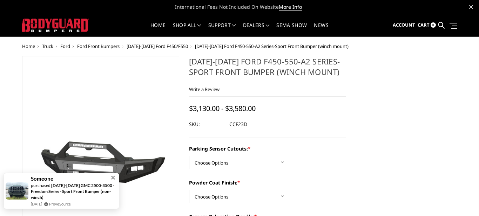
click at [18, 193] on img at bounding box center [17, 191] width 23 height 17
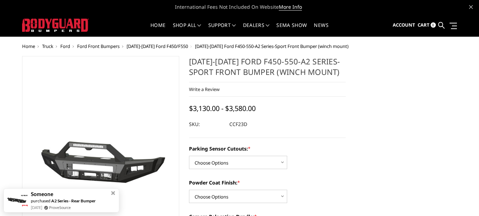
click at [157, 46] on span "[DATE]-[DATE] Ford F450/F550" at bounding box center [157, 46] width 61 height 6
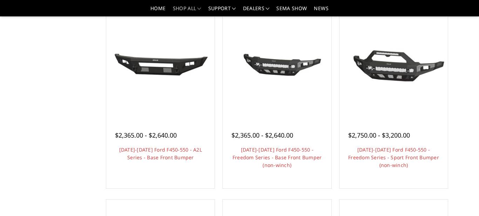
scroll to position [310, 0]
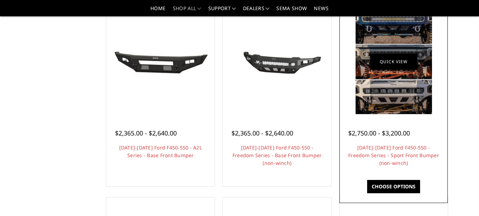
click at [388, 59] on link "Quick view" at bounding box center [393, 62] width 47 height 16
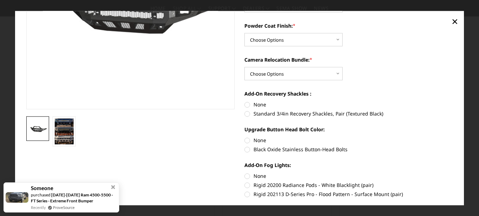
scroll to position [123, 0]
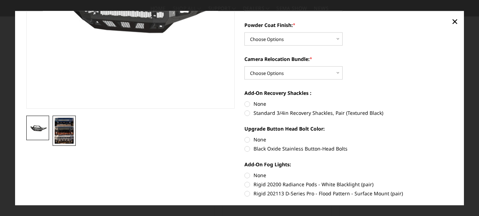
click at [62, 132] on img at bounding box center [64, 131] width 19 height 26
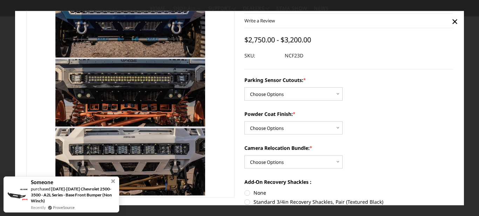
scroll to position [51, 0]
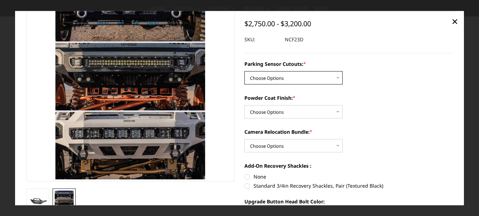
click at [337, 79] on select "Choose Options No - Without Parking Sensor Cutouts Yes - With Parking Sensor Cu…" at bounding box center [294, 77] width 98 height 13
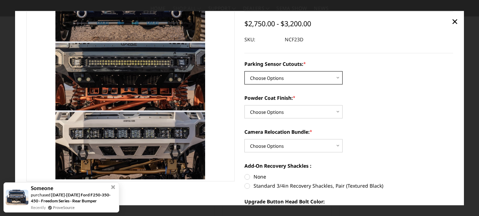
select select "2577"
click at [245, 71] on select "Choose Options No - Without Parking Sensor Cutouts Yes - With Parking Sensor Cu…" at bounding box center [294, 77] width 98 height 13
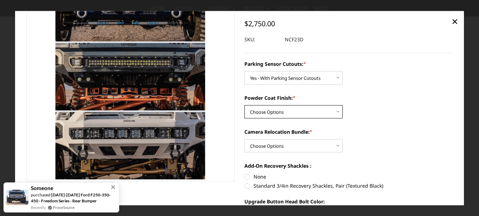
click at [336, 113] on select "Choose Options Bare Metal Textured Black Powder Coat" at bounding box center [294, 111] width 98 height 13
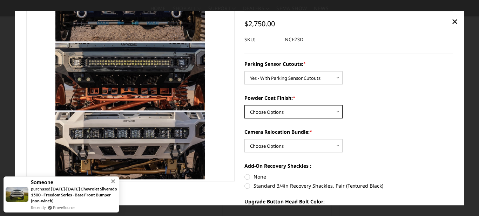
select select "2579"
click at [245, 105] on select "Choose Options Bare Metal Textured Black Powder Coat" at bounding box center [294, 111] width 98 height 13
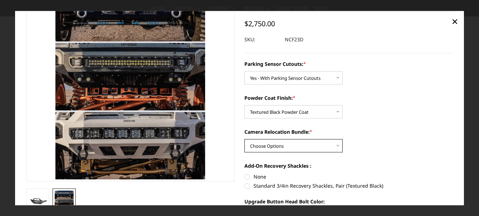
click at [337, 145] on select "Choose Options WITH Camera Relocation Bundle WITHOUT Camera Relocation Bundle" at bounding box center [294, 145] width 98 height 13
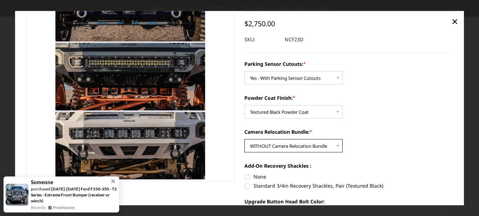
click at [245, 139] on select "Choose Options WITH Camera Relocation Bundle WITHOUT Camera Relocation Bundle" at bounding box center [294, 145] width 98 height 13
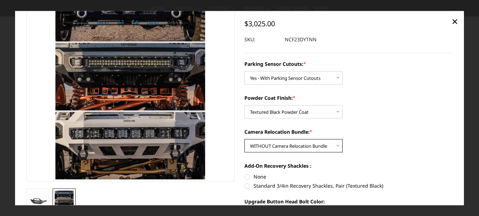
click at [338, 145] on select "Choose Options WITH Camera Relocation Bundle WITHOUT Camera Relocation Bundle" at bounding box center [294, 145] width 98 height 13
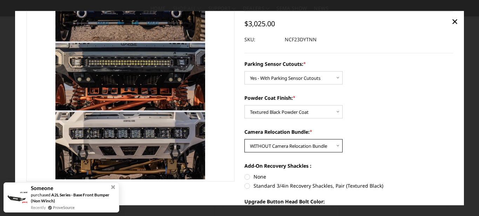
select select "2580"
click at [245, 139] on select "Choose Options WITH Camera Relocation Bundle WITHOUT Camera Relocation Bundle" at bounding box center [294, 145] width 98 height 13
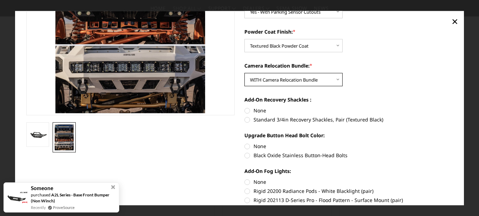
scroll to position [119, 0]
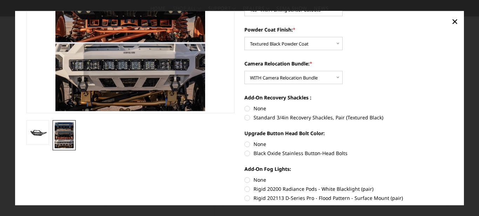
click at [247, 118] on label "Standard 3/4in Recovery Shackles, Pair (Textured Black)" at bounding box center [349, 117] width 209 height 7
click at [453, 105] on input "Standard 3/4in Recovery Shackles, Pair (Textured Black)" at bounding box center [453, 105] width 0 height 0
radio input "true"
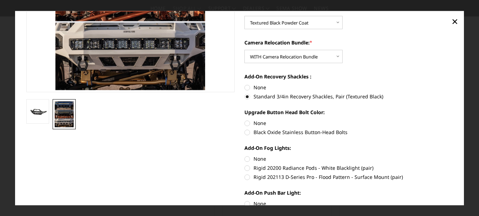
scroll to position [140, 0]
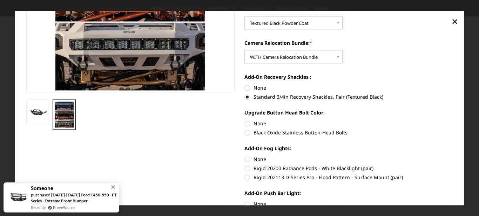
click at [247, 133] on label "Black Oxide Stainless Button-Head Bolts" at bounding box center [349, 132] width 209 height 7
click at [453, 120] on input "Black Oxide Stainless Button-Head Bolts" at bounding box center [453, 120] width 0 height 0
radio input "true"
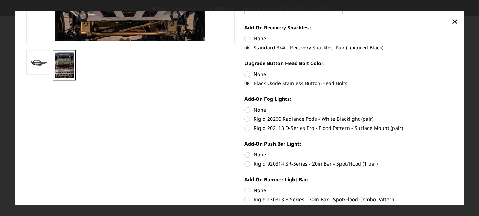
scroll to position [189, 0]
click at [248, 128] on label "Rigid 202113 D-Series Pro - Flood Pattern - Surface Mount (pair)" at bounding box center [349, 127] width 209 height 7
click at [453, 115] on input "Rigid 202113 D-Series Pro - Flood Pattern - Surface Mount (pair)" at bounding box center [453, 115] width 0 height 0
radio input "true"
click at [247, 118] on label "Rigid 20200 Radiance Pods - White Blacklight (pair)" at bounding box center [349, 118] width 209 height 7
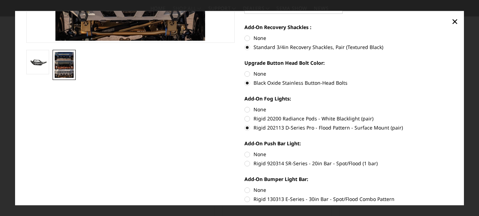
click at [453, 106] on input "Rigid 20200 Radiance Pods - White Blacklight (pair)" at bounding box center [453, 106] width 0 height 0
radio input "true"
click at [248, 128] on label "Rigid 202113 D-Series Pro - Flood Pattern - Surface Mount (pair)" at bounding box center [349, 127] width 209 height 7
click at [453, 115] on input "Rigid 202113 D-Series Pro - Flood Pattern - Surface Mount (pair)" at bounding box center [453, 115] width 0 height 0
radio input "true"
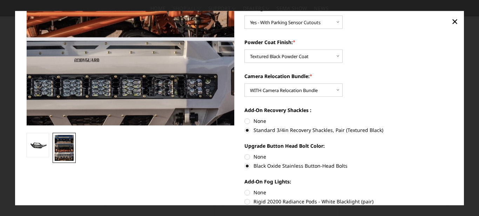
scroll to position [107, 0]
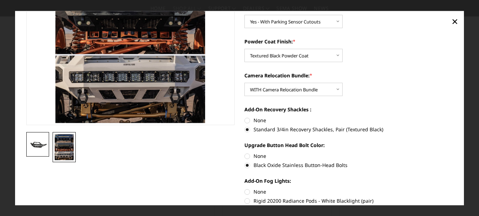
click at [39, 145] on img at bounding box center [37, 144] width 19 height 9
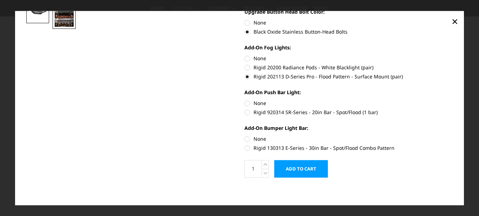
scroll to position [241, 0]
click at [248, 113] on label "Rigid 920314 SR-Series - 20in Bar - Spot/Flood (1 bar)" at bounding box center [349, 111] width 209 height 7
click at [453, 100] on input "Rigid 920314 SR-Series - 20in Bar - Spot/Flood (1 bar)" at bounding box center [453, 99] width 0 height 0
radio input "true"
click at [247, 148] on label "Rigid 130313 E-Series - 30in Bar - Spot/Flood Combo Pattern" at bounding box center [349, 147] width 209 height 7
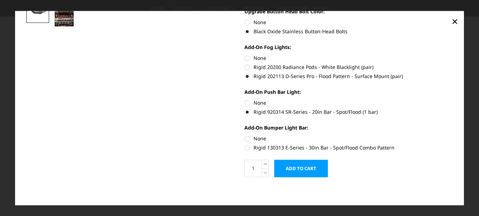
click at [453, 135] on input "Rigid 130313 E-Series - 30in Bar - Spot/Flood Combo Pattern" at bounding box center [453, 135] width 0 height 0
radio input "true"
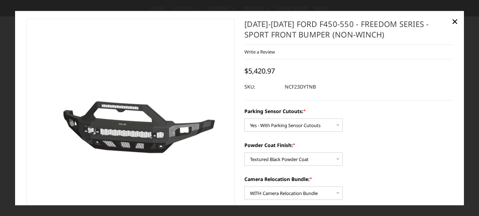
scroll to position [0, 0]
